Goal: Information Seeking & Learning: Learn about a topic

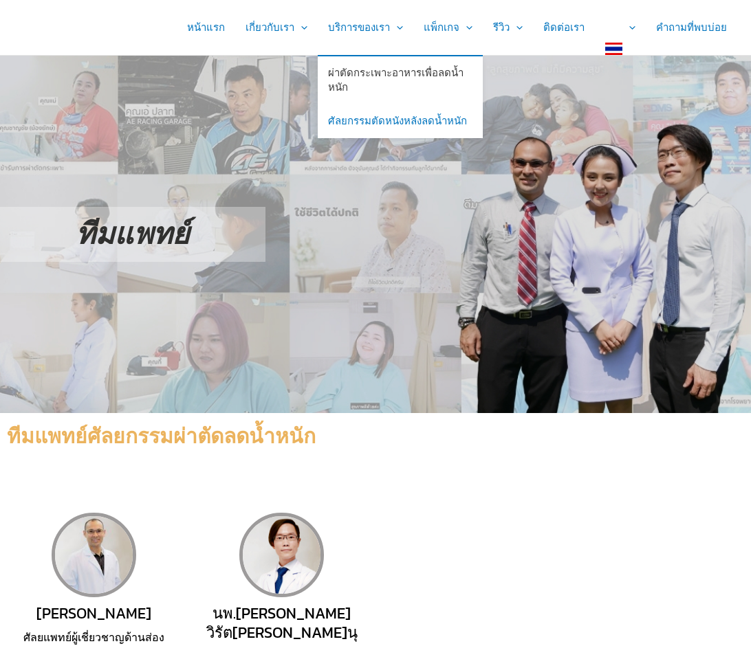
click at [373, 73] on link "ผ่าตัดกระเพาะอาหารเพื่อลดน้ำหนัก" at bounding box center [400, 80] width 165 height 49
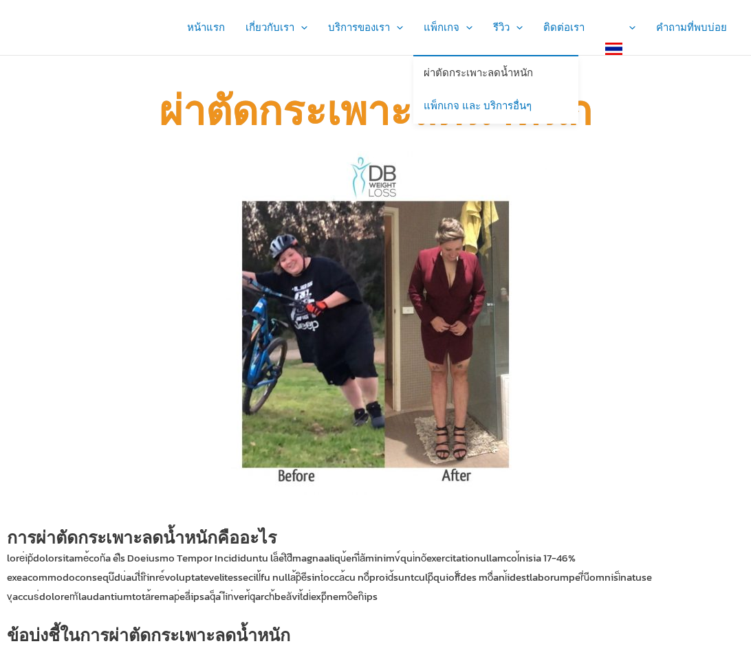
click at [465, 76] on link "ผ่าตัดกระเพาะลดน้ำหนัก" at bounding box center [495, 73] width 165 height 34
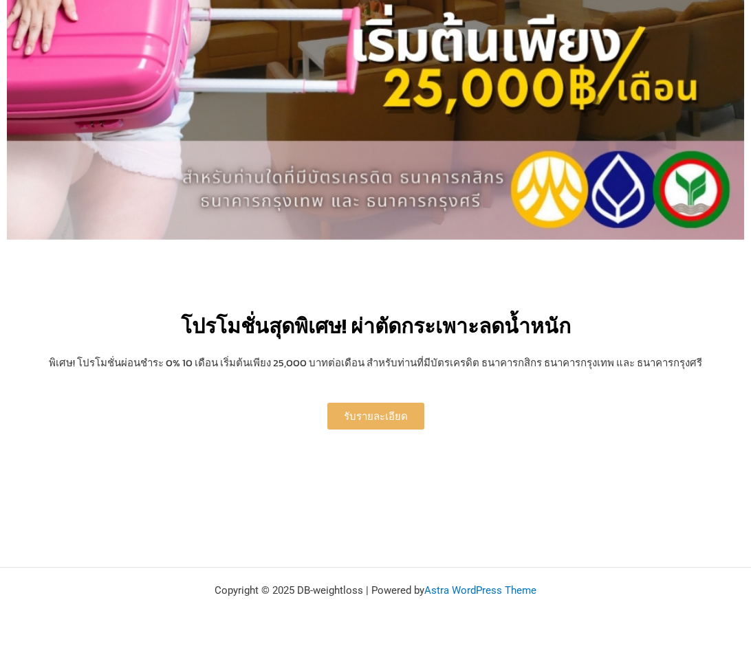
scroll to position [2835, 0]
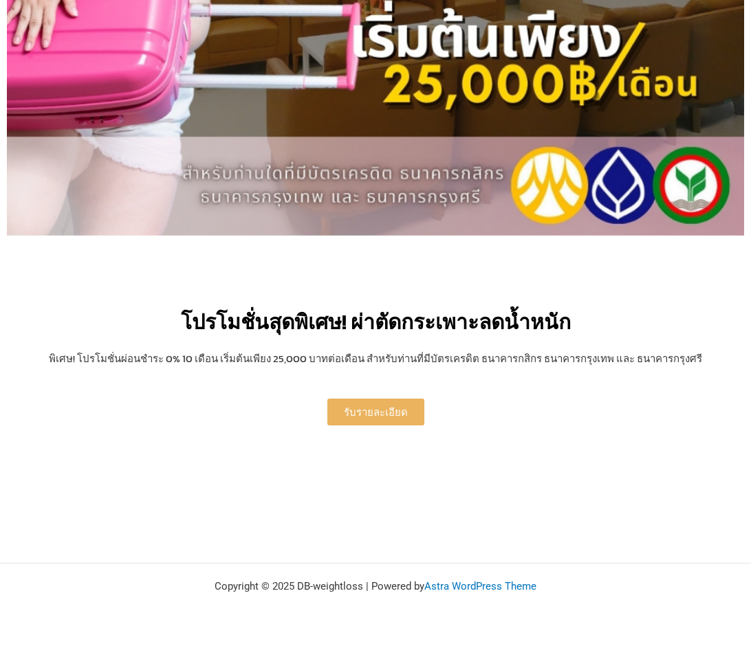
click at [386, 407] on span "รับรายละเอียด" at bounding box center [376, 412] width 64 height 10
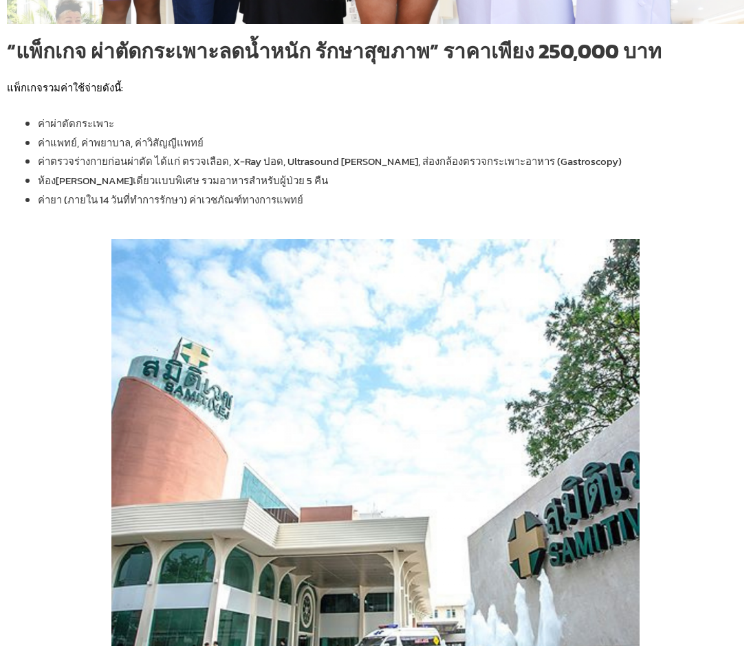
scroll to position [962, 0]
